Goal: Check status: Check status

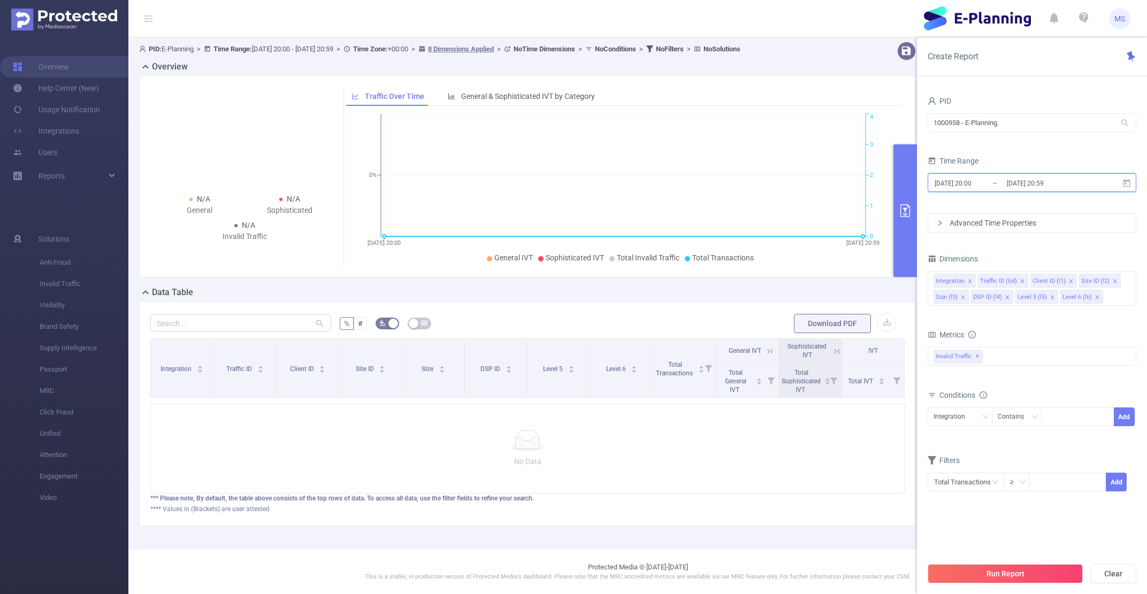
click at [956, 191] on span "[DATE] 20:00 _ [DATE] 20:59" at bounding box center [1031, 182] width 209 height 19
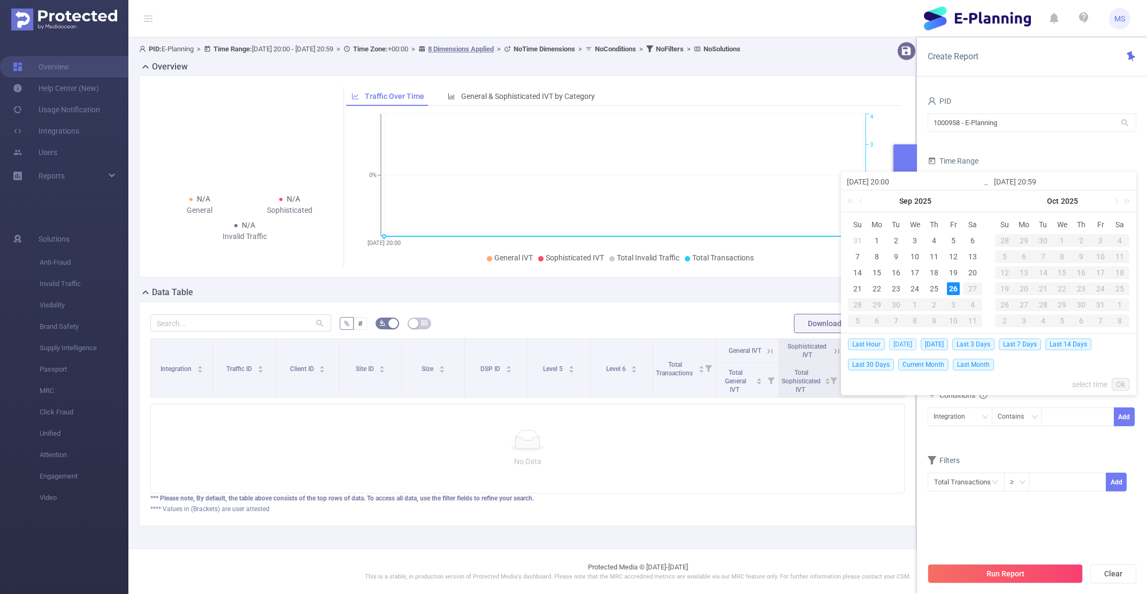
click at [899, 343] on span "[DATE]" at bounding box center [902, 345] width 27 height 12
type input "[DATE] 00:00"
type input "[DATE] 23:59"
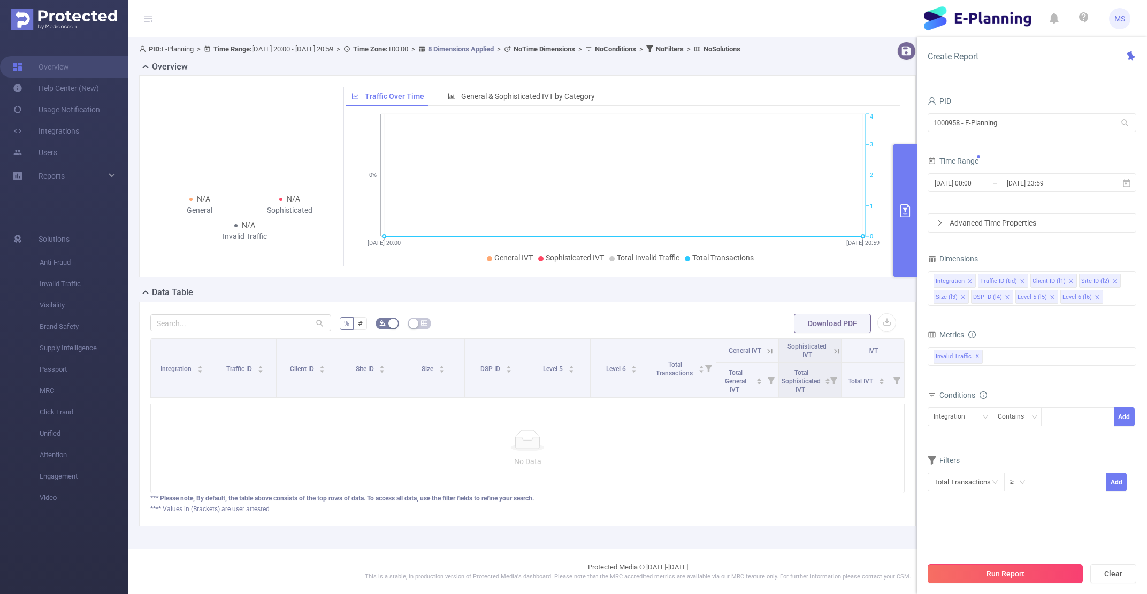
click at [975, 578] on button "Run Report" at bounding box center [1004, 573] width 155 height 19
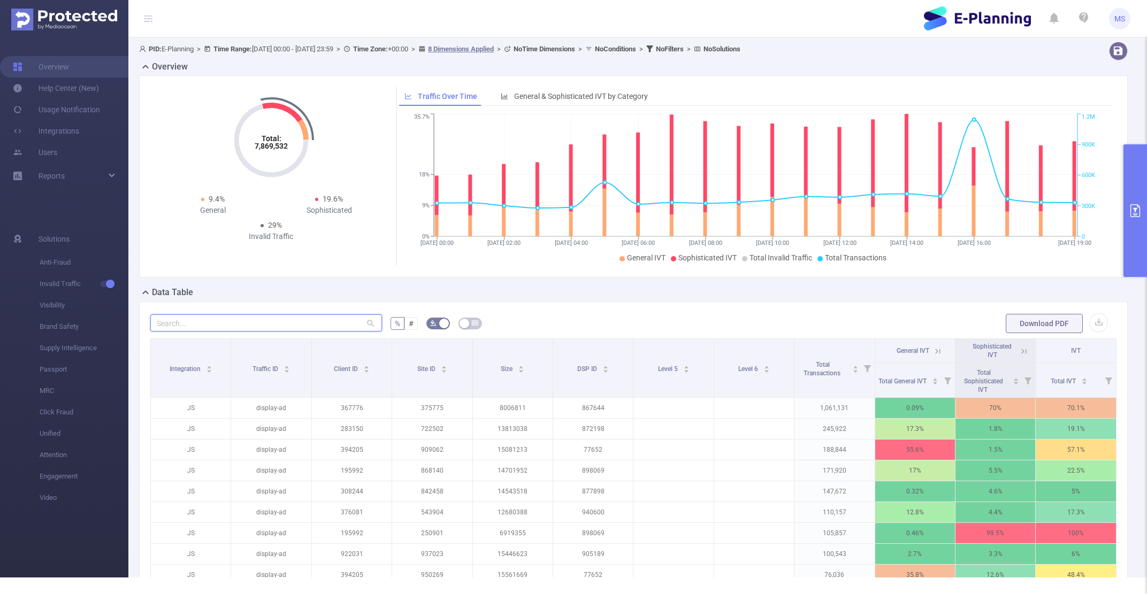
click at [187, 328] on input "text" at bounding box center [266, 322] width 232 height 17
paste input "1010728"
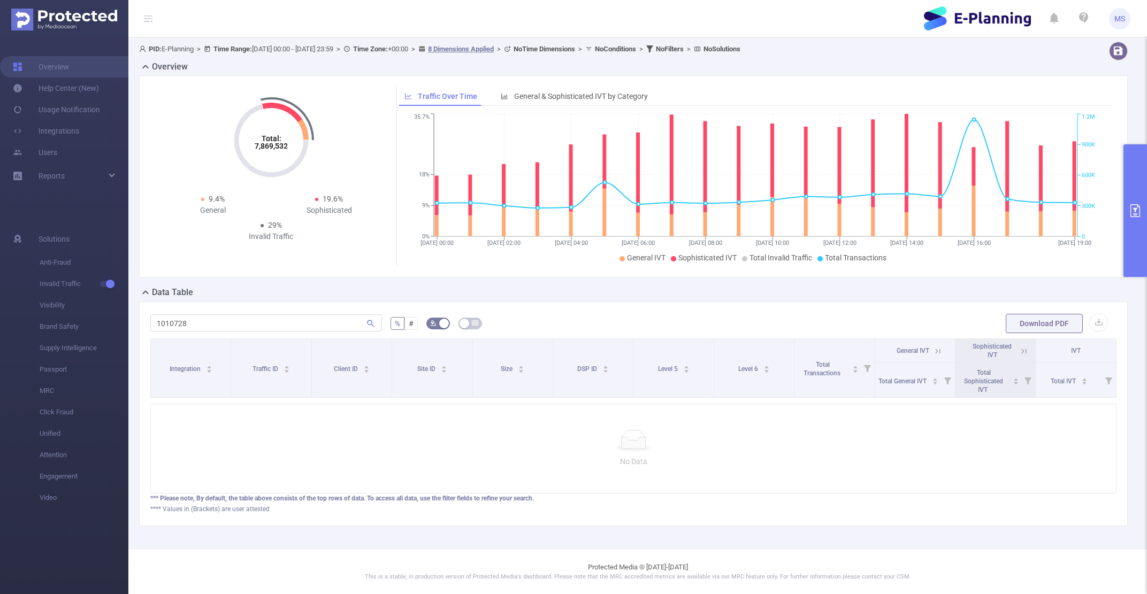
click at [523, 86] on div "Total: 7,869,532 Total: 7,869,532 9.4% General 19.6% Sophisticated 29% Invalid …" at bounding box center [633, 176] width 988 height 202
click at [526, 93] on span "General & Sophisticated IVT by Category" at bounding box center [581, 96] width 134 height 9
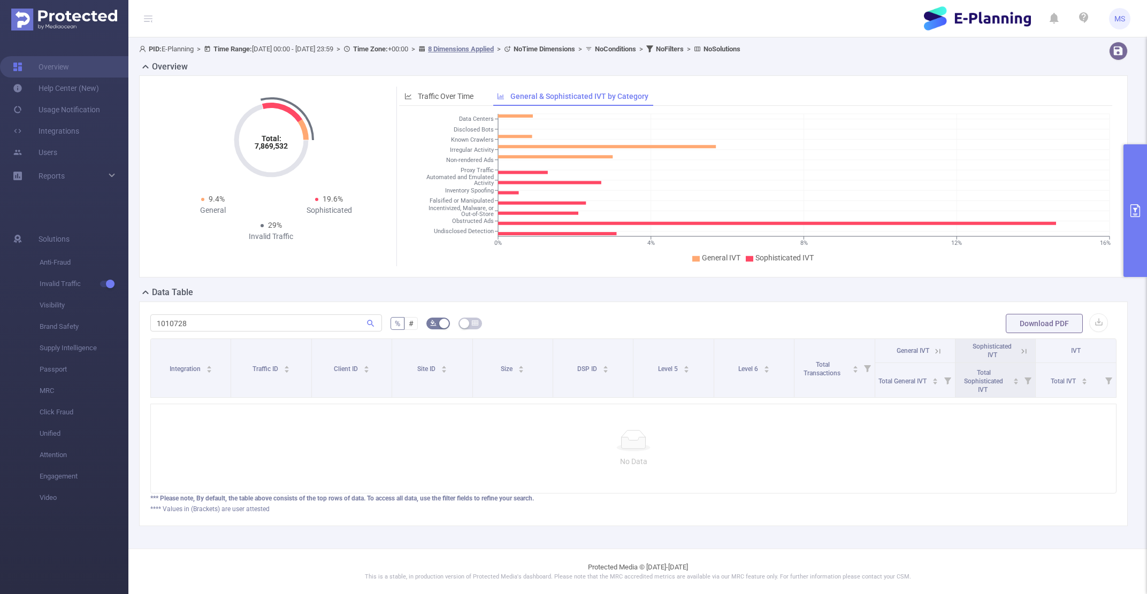
click at [298, 309] on div "1010728 % # Download PDF Integration Traffic ID Client ID Site ID Size DSP ID L…" at bounding box center [633, 414] width 988 height 225
click at [295, 321] on input "1010728" at bounding box center [266, 322] width 232 height 17
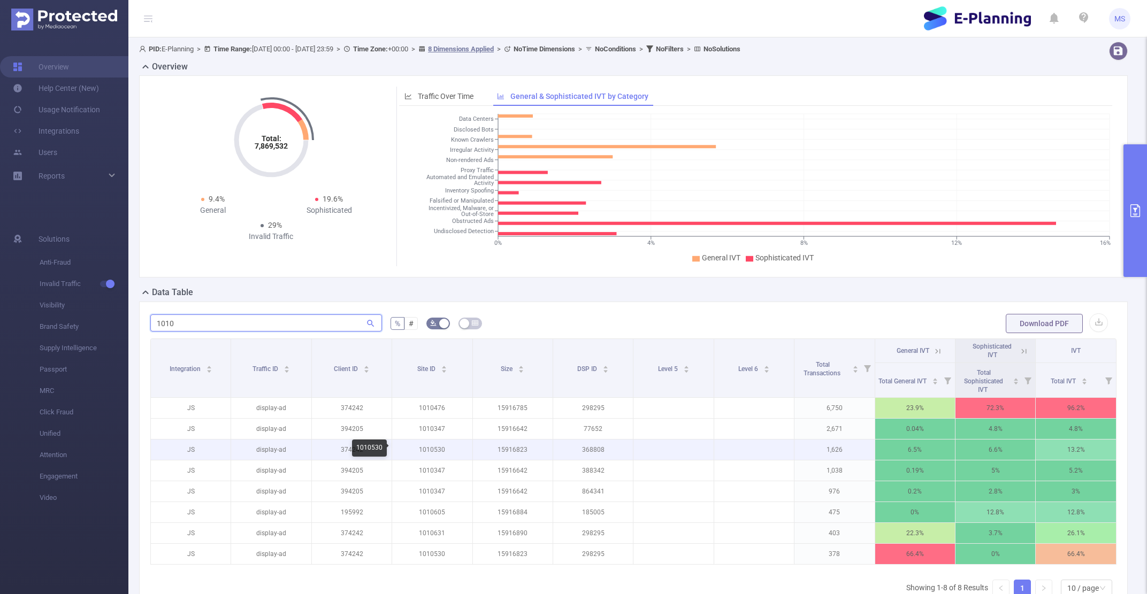
scroll to position [111, 0]
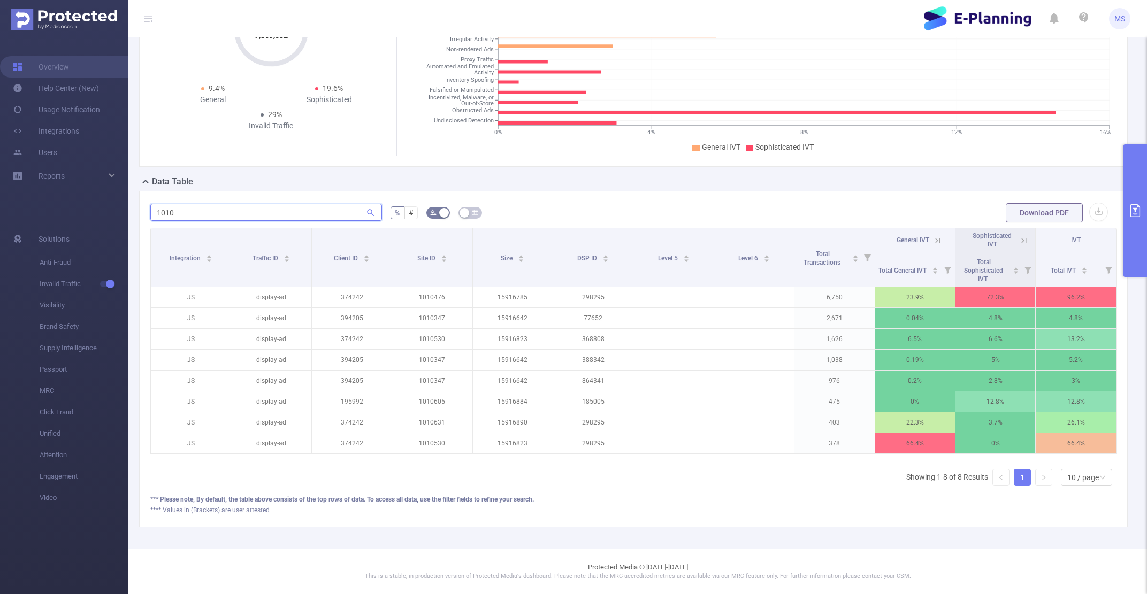
type input "1010"
click at [1133, 257] on button "primary" at bounding box center [1135, 210] width 24 height 133
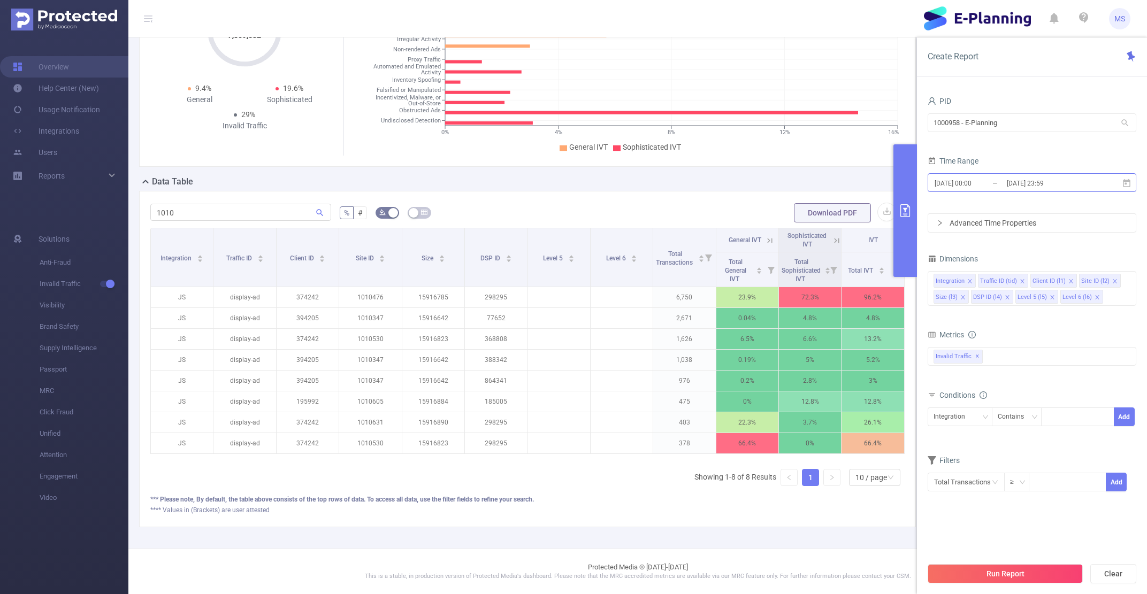
click at [950, 180] on input "[DATE] 00:00" at bounding box center [976, 183] width 87 height 14
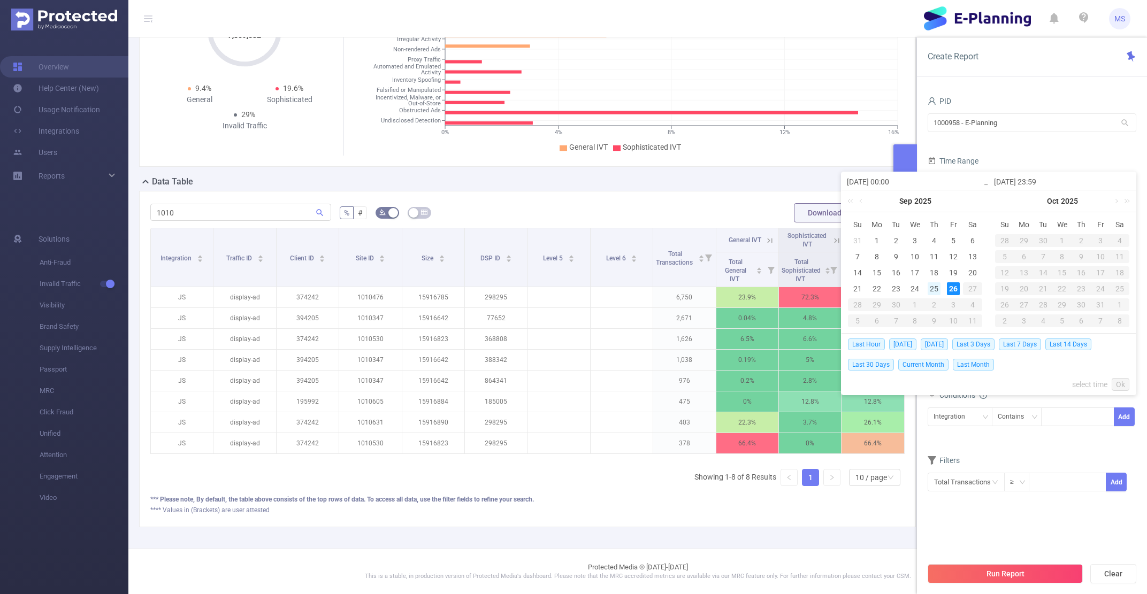
click at [938, 290] on div "25" at bounding box center [933, 288] width 13 height 13
click at [965, 572] on button "Run Report" at bounding box center [1004, 573] width 155 height 19
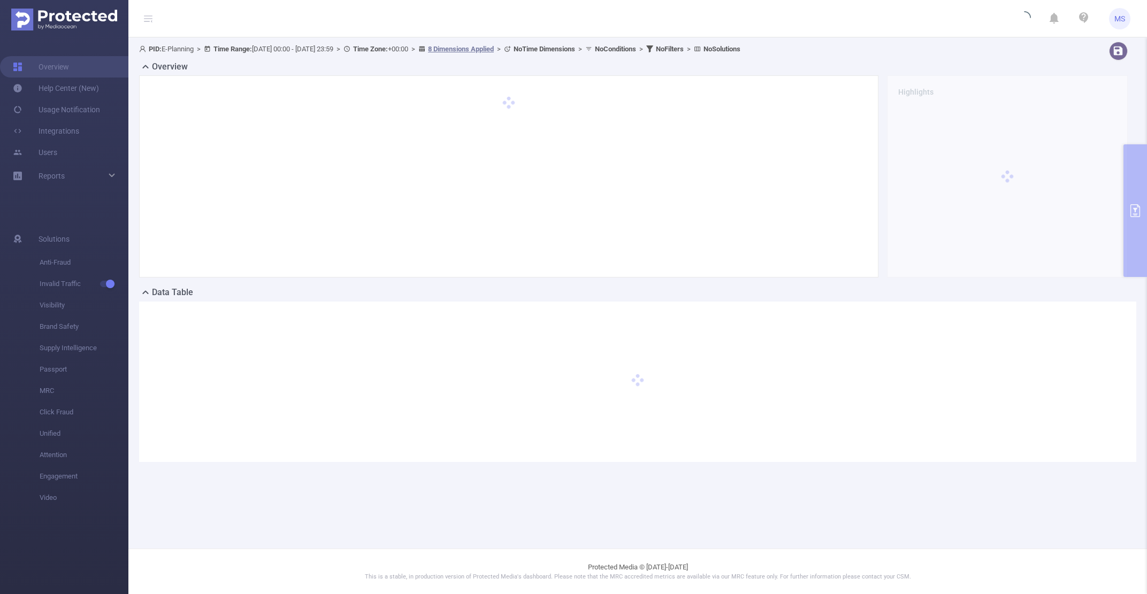
scroll to position [0, 0]
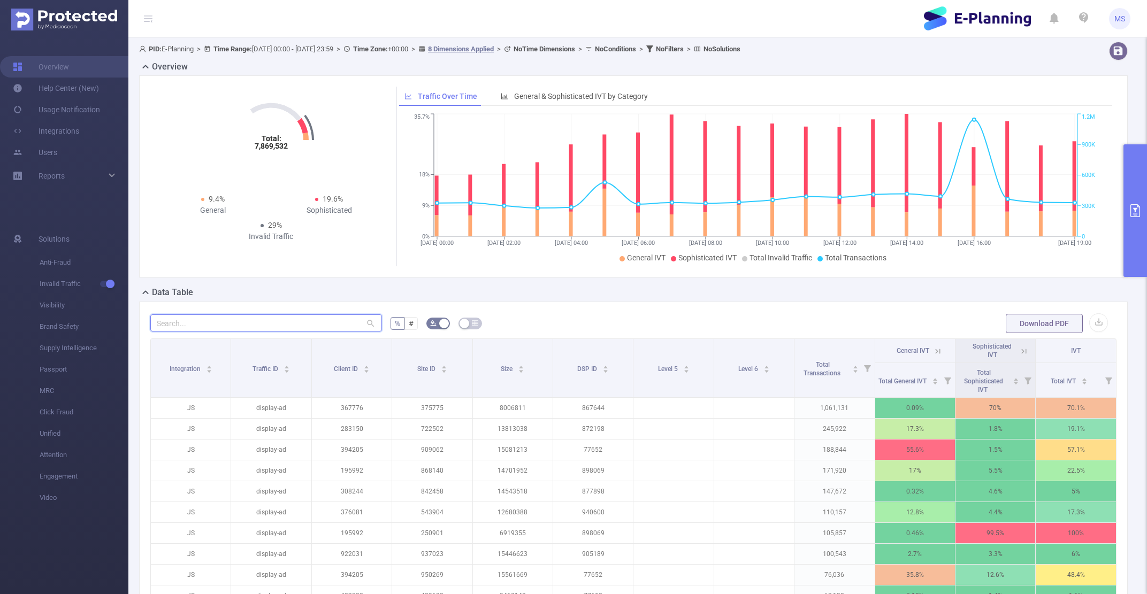
click at [216, 319] on input "text" at bounding box center [266, 322] width 232 height 17
paste input "1010728"
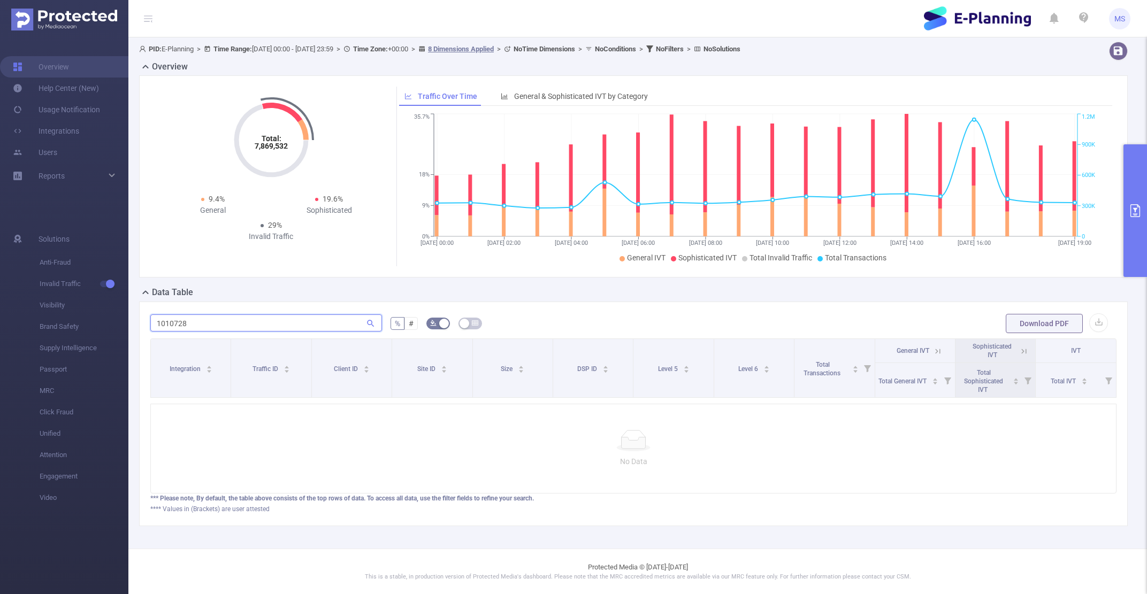
type input "1010728"
click at [1133, 204] on button "primary" at bounding box center [1135, 210] width 24 height 133
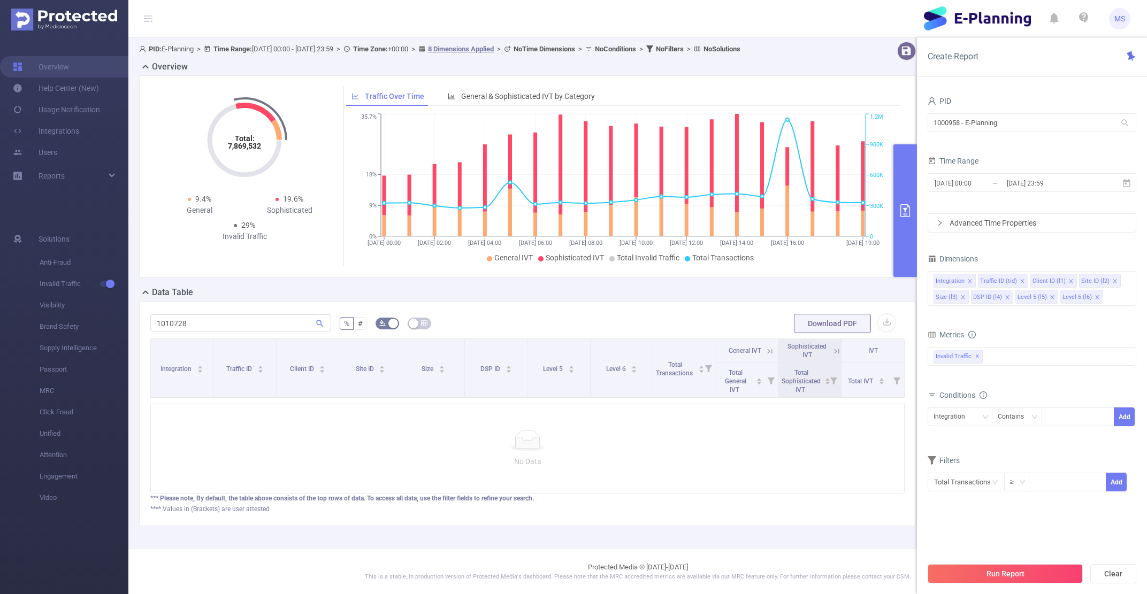
click at [959, 195] on div "[DATE] 00:00 _ [DATE] 23:59" at bounding box center [1031, 183] width 209 height 25
click at [949, 185] on input "[DATE] 00:00" at bounding box center [976, 183] width 87 height 14
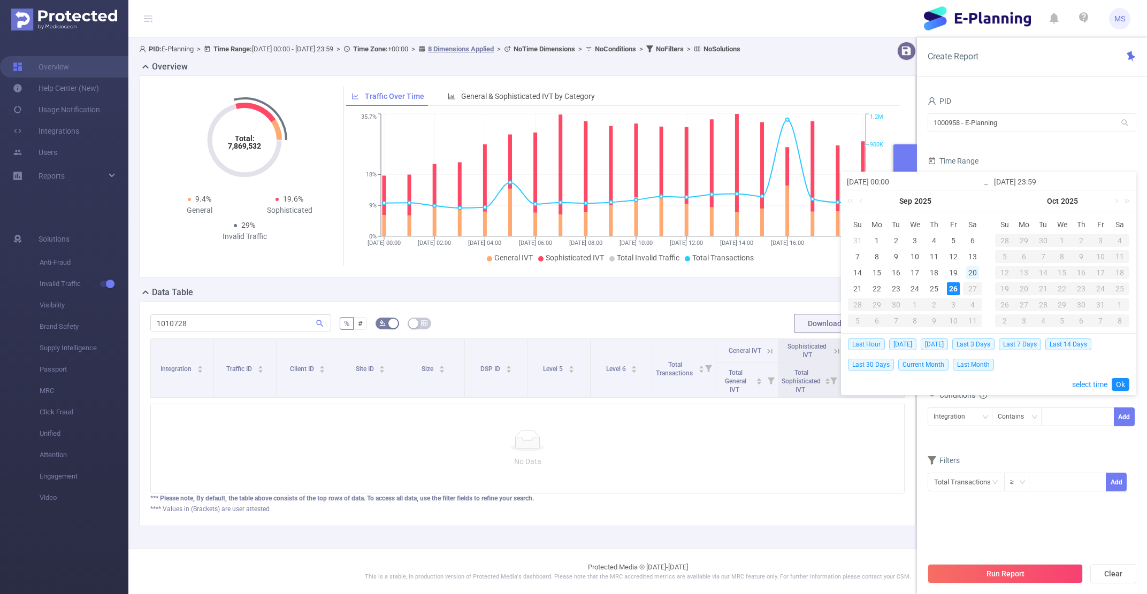
click at [973, 272] on div "20" at bounding box center [972, 272] width 13 height 13
click at [1018, 582] on button "Run Report" at bounding box center [1004, 573] width 155 height 19
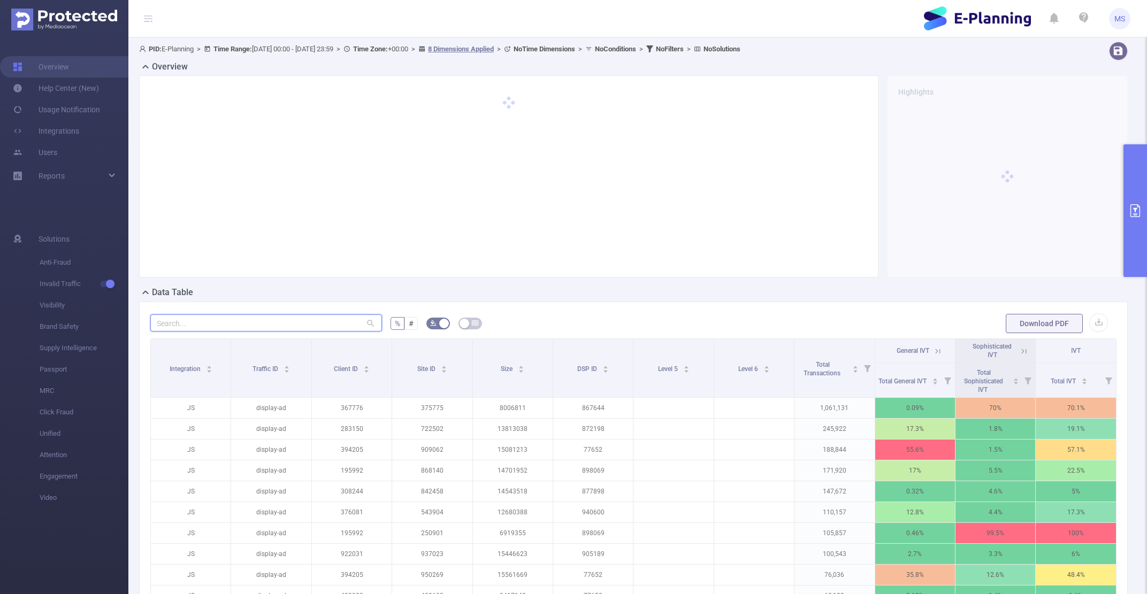
click at [306, 327] on input "text" at bounding box center [266, 322] width 232 height 17
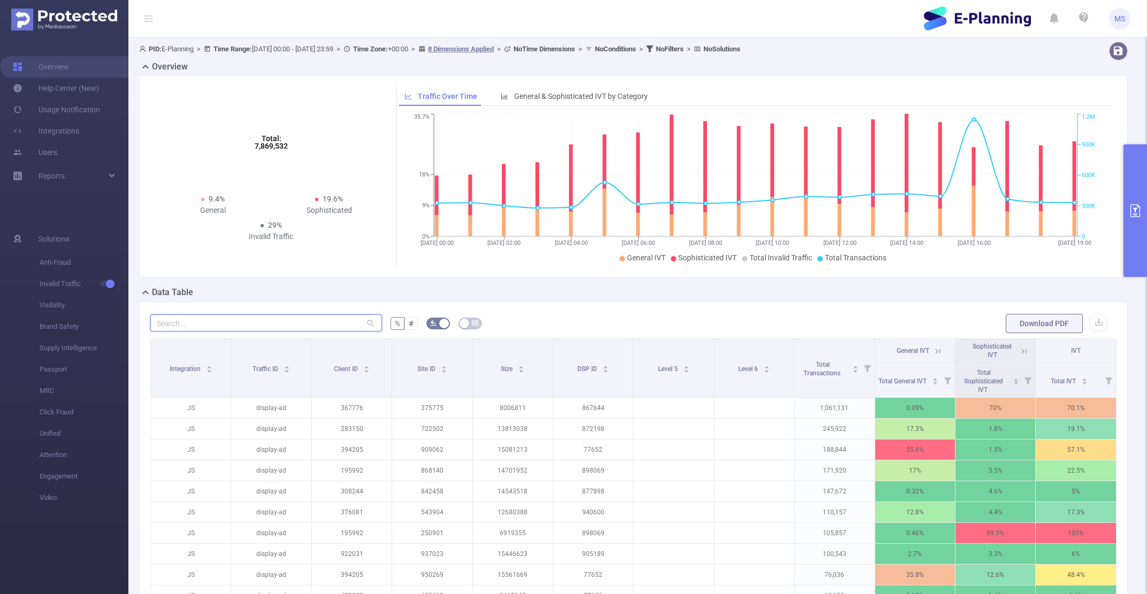
paste input "1010728"
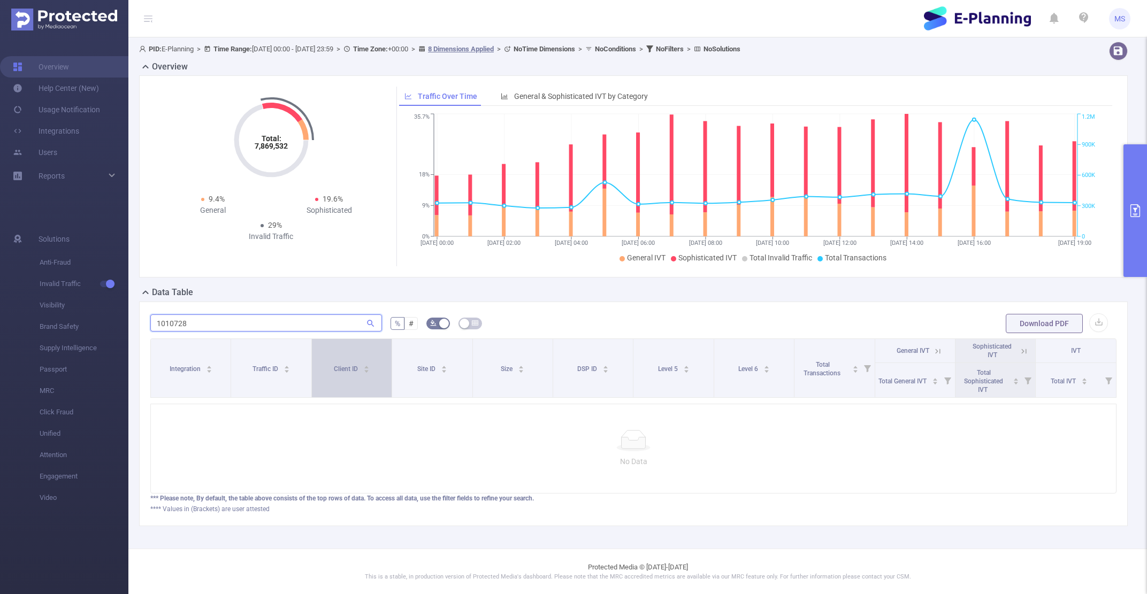
scroll to position [0, 2]
type input "101065"
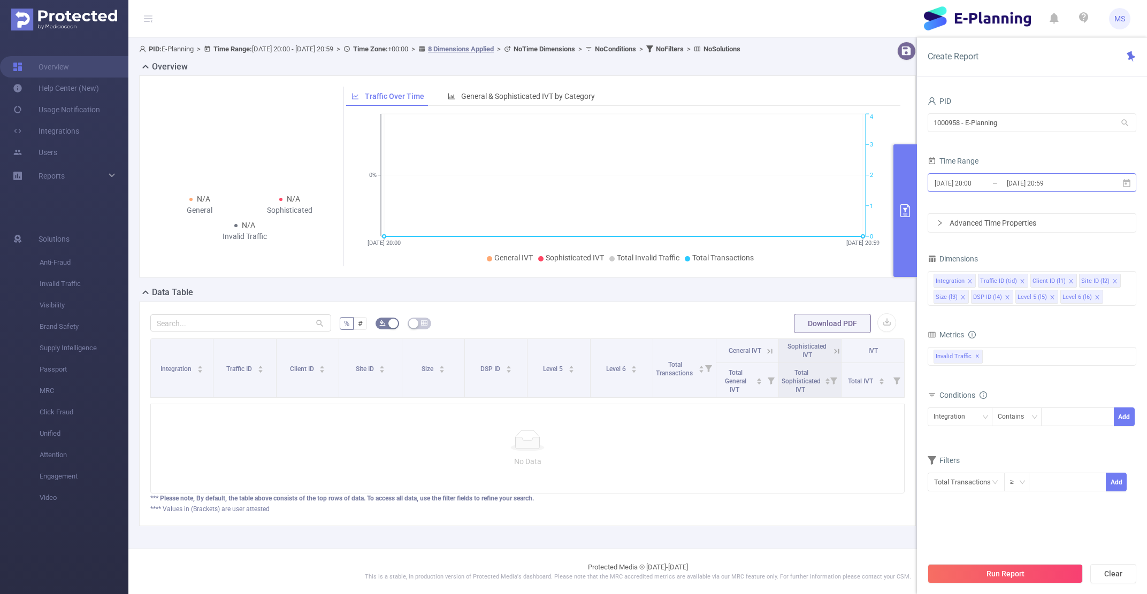
click at [973, 187] on input "[DATE] 20:00" at bounding box center [976, 183] width 87 height 14
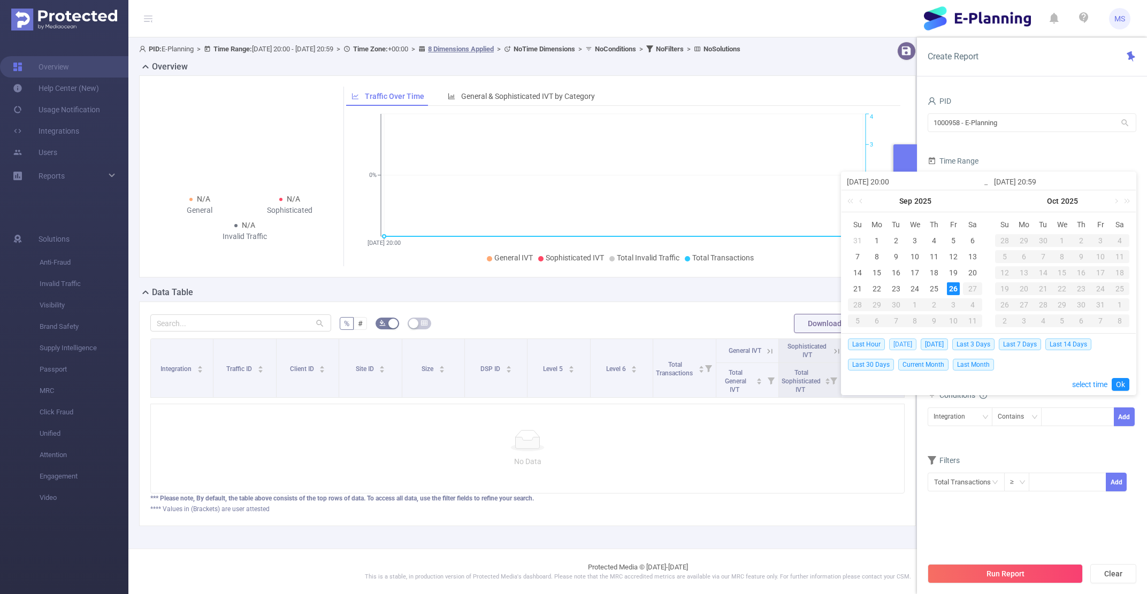
click at [900, 348] on span "[DATE]" at bounding box center [902, 345] width 27 height 12
type input "[DATE] 00:00"
type input "[DATE] 23:59"
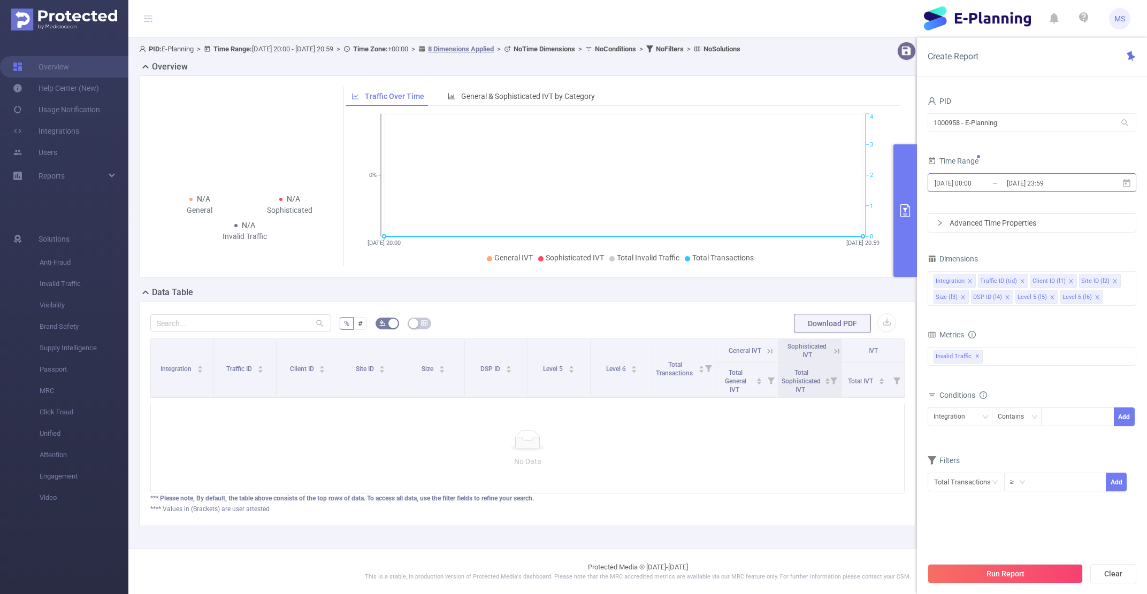
click at [1042, 185] on input "[DATE] 23:59" at bounding box center [1048, 183] width 87 height 14
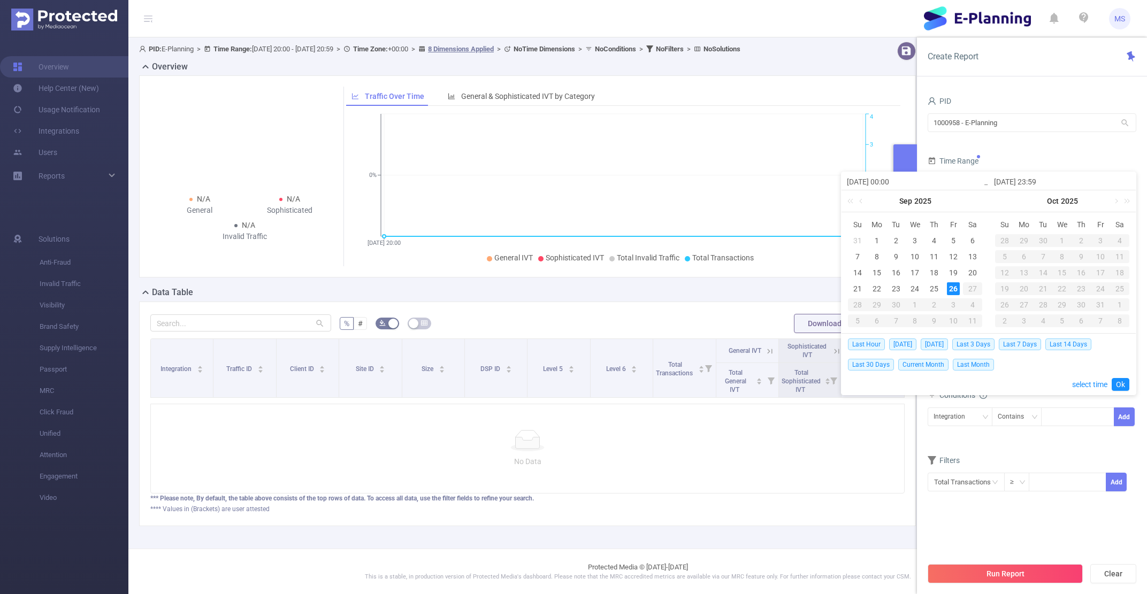
click at [1071, 139] on div "PID 1000958 - E-Planning 1000958 - E-Planning" at bounding box center [1031, 117] width 209 height 47
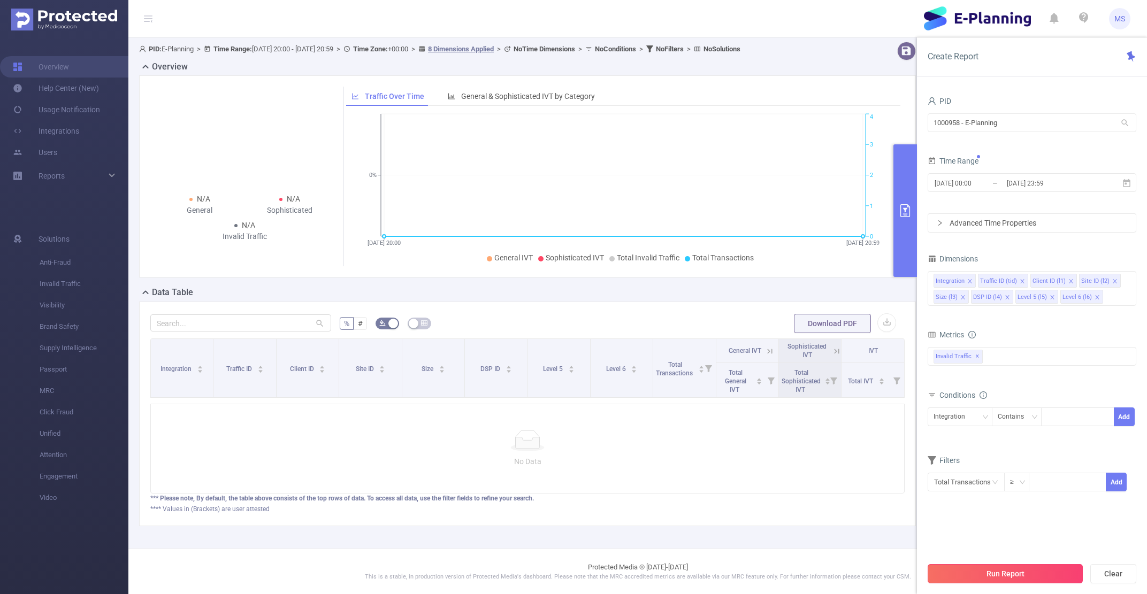
click at [1002, 567] on button "Run Report" at bounding box center [1004, 573] width 155 height 19
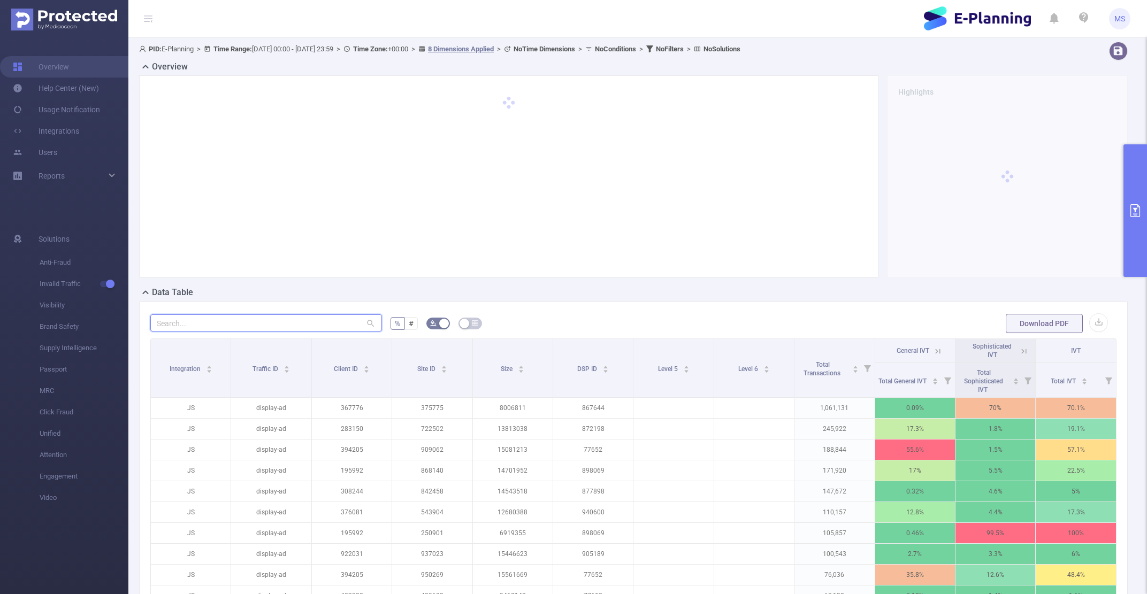
click at [256, 321] on input "text" at bounding box center [266, 322] width 232 height 17
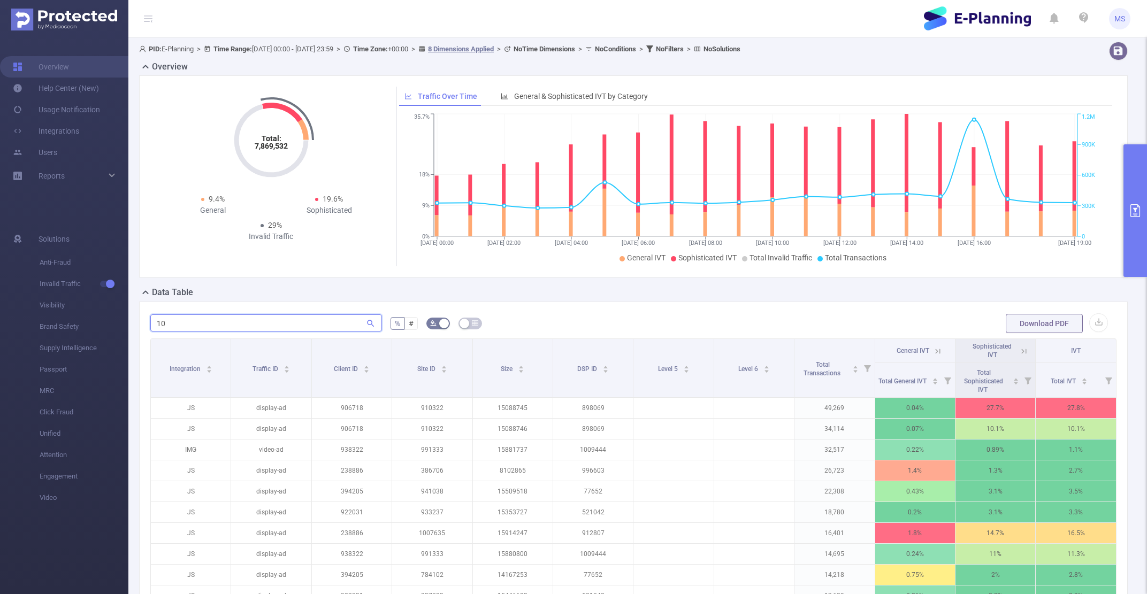
type input "1"
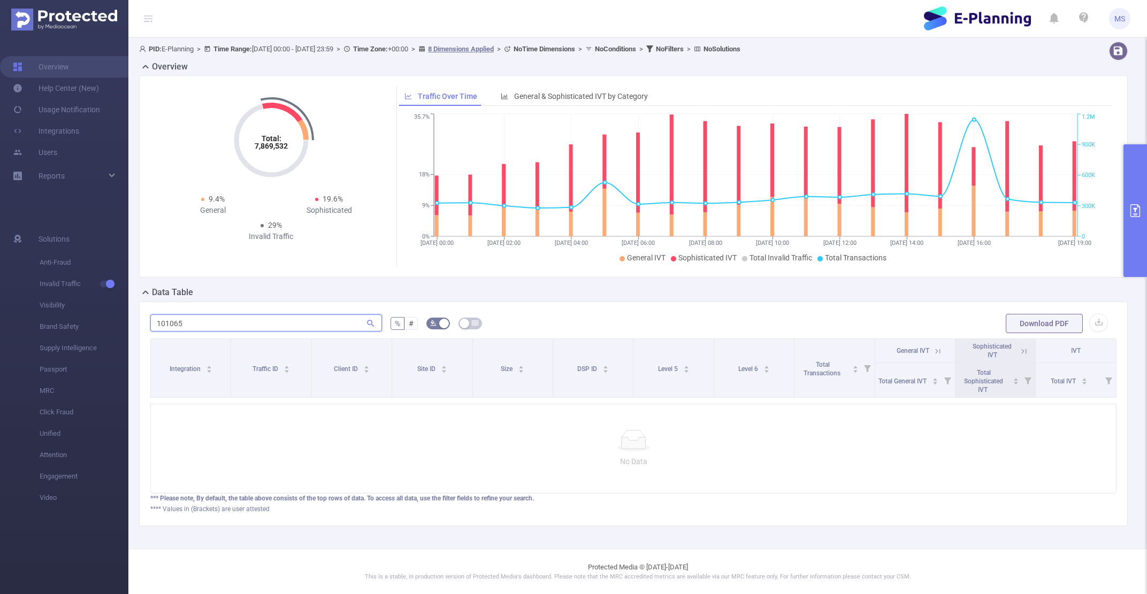
type input "101065"
